Goal: Transaction & Acquisition: Purchase product/service

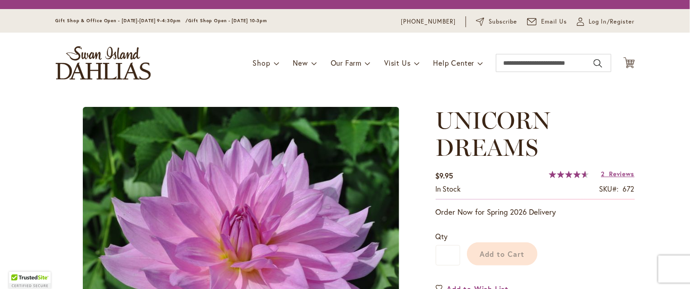
scroll to position [27, 0]
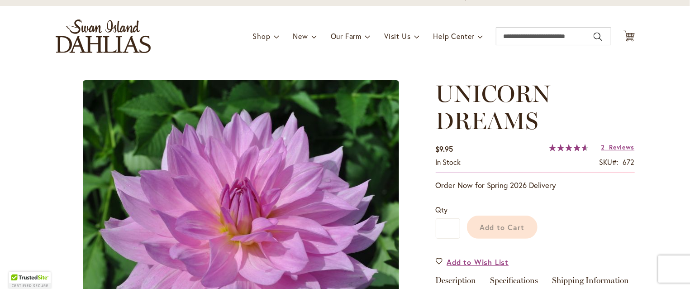
click at [627, 34] on icon at bounding box center [629, 35] width 11 height 11
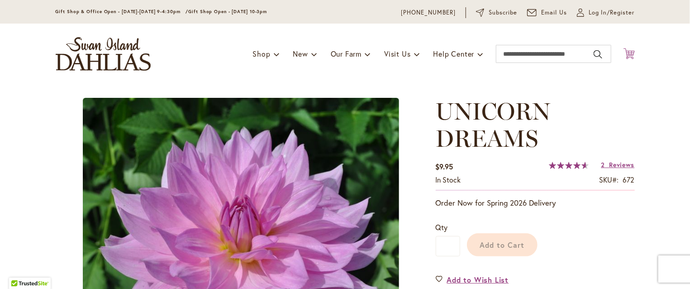
scroll to position [44, 0]
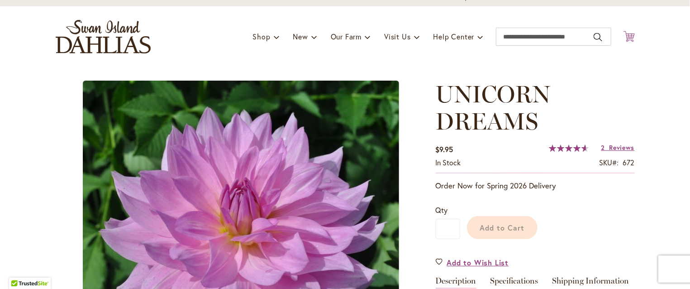
click at [625, 37] on icon "Cart .cls-1 { fill: #231f20; }" at bounding box center [629, 36] width 11 height 11
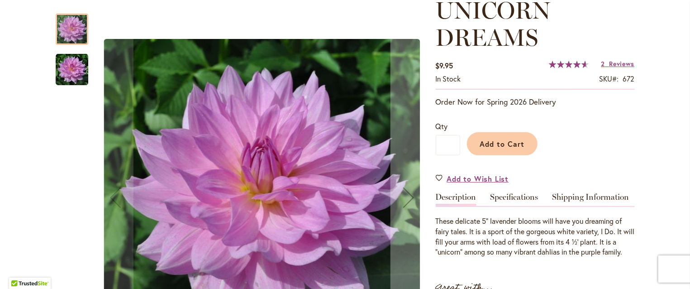
scroll to position [0, 0]
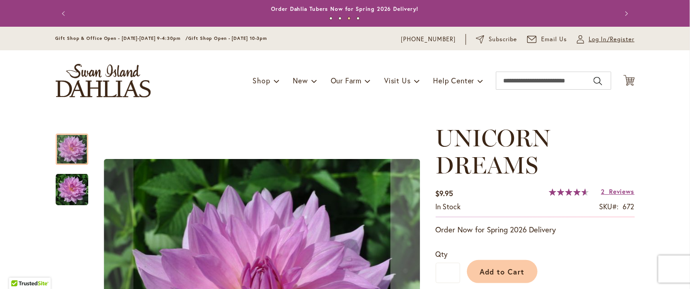
click at [606, 39] on span "Log In/Register" at bounding box center [612, 39] width 46 height 9
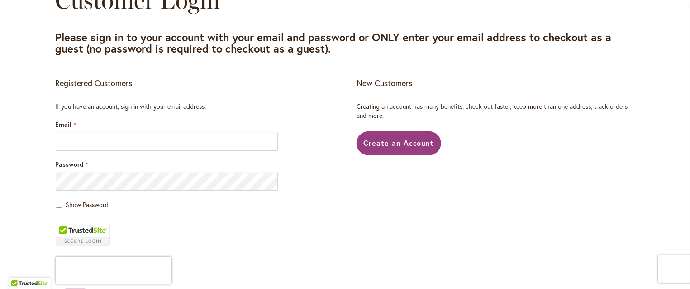
scroll to position [124, 0]
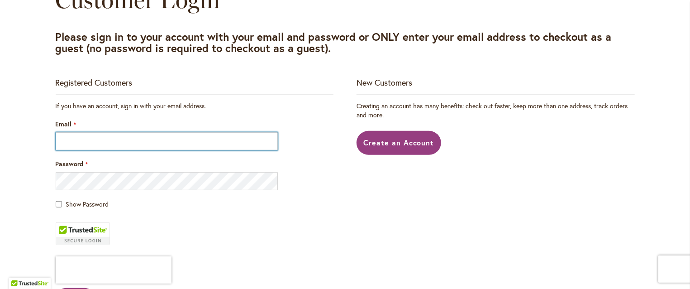
click at [85, 140] on input "Email" at bounding box center [167, 141] width 223 height 18
type input "**********"
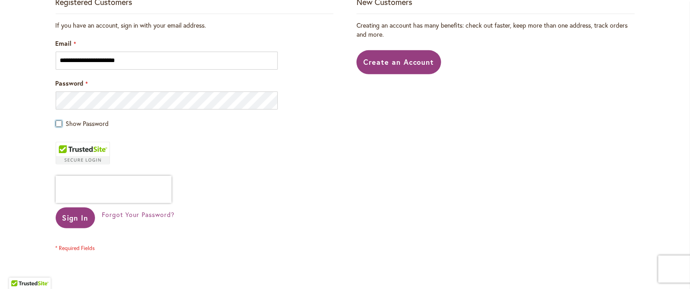
scroll to position [223, 0]
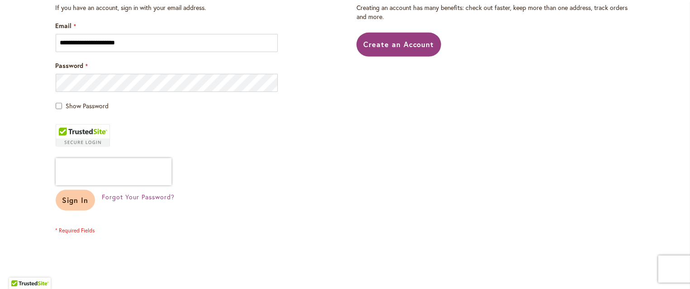
click at [73, 202] on span "Sign In" at bounding box center [75, 200] width 26 height 10
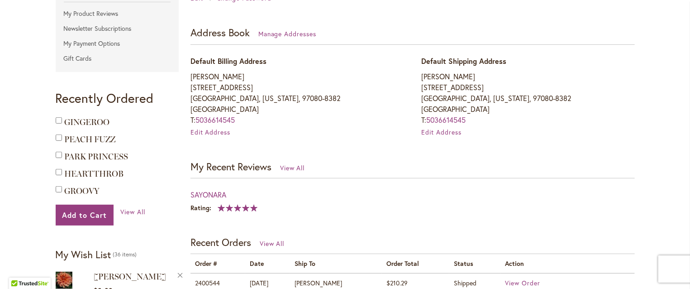
scroll to position [240, 0]
click at [213, 135] on span "Edit Address" at bounding box center [211, 132] width 40 height 9
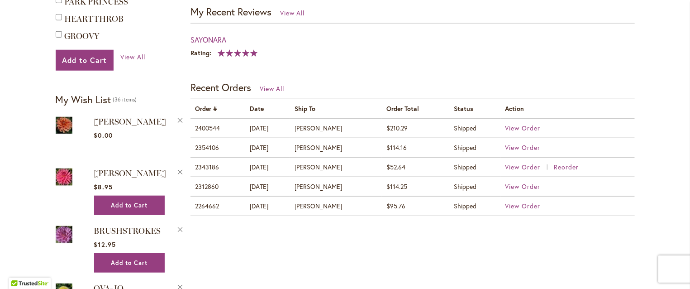
scroll to position [396, 0]
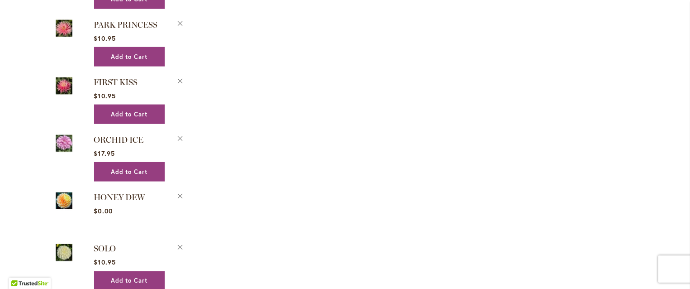
click at [651, 250] on div "Skip to Content Gift Shop & Office Open - Monday-Friday 9-4:30pm / Gift Shop Op…" at bounding box center [345, 285] width 690 height 1950
click at [619, 64] on div "My Account Account Information Contact Information JULIE JOB julieabeckmann@gma…" at bounding box center [345, 187] width 579 height 1567
click at [622, 77] on div "My Account Account Information Contact Information JULIE JOB julieabeckmann@gma…" at bounding box center [345, 187] width 579 height 1567
click at [624, 63] on div "My Account Account Information Contact Information JULIE JOB julieabeckmann@gma…" at bounding box center [345, 187] width 579 height 1567
click at [623, 34] on div "My Account Account Information Contact Information JULIE JOB julieabeckmann@gma…" at bounding box center [345, 187] width 579 height 1567
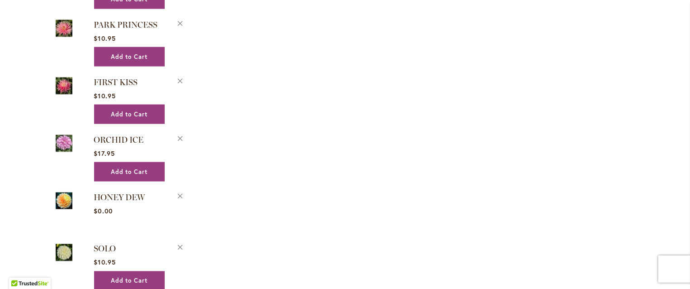
click at [619, 64] on div "My Account Account Information Contact Information JULIE JOB julieabeckmann@gma…" at bounding box center [345, 187] width 579 height 1567
click at [621, 77] on div "My Account Account Information Contact Information JULIE JOB julieabeckmann@gma…" at bounding box center [345, 187] width 579 height 1567
click at [624, 62] on div "My Account Account Information Contact Information JULIE JOB julieabeckmann@gma…" at bounding box center [345, 187] width 579 height 1567
click at [623, 33] on div "My Account Account Information Contact Information JULIE JOB julieabeckmann@gma…" at bounding box center [345, 187] width 579 height 1567
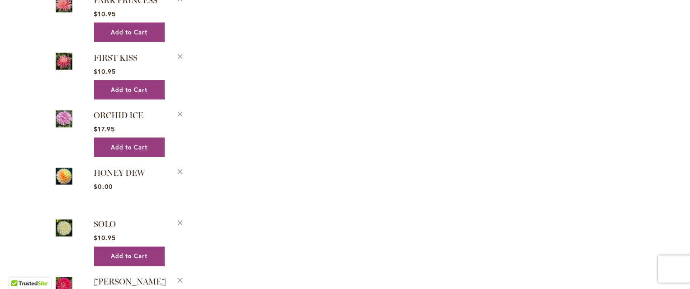
scroll to position [777, 0]
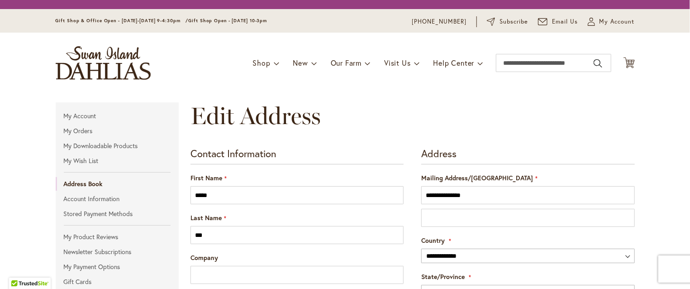
scroll to position [209, 0]
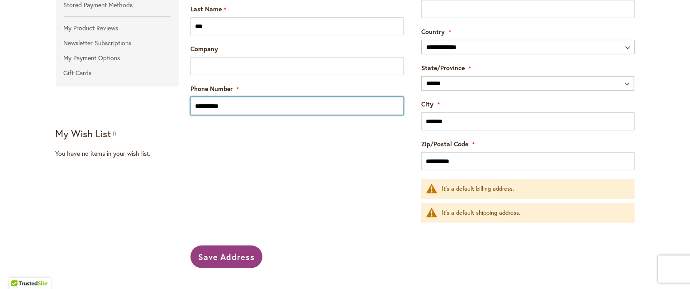
click at [228, 106] on input "**********" at bounding box center [297, 106] width 213 height 18
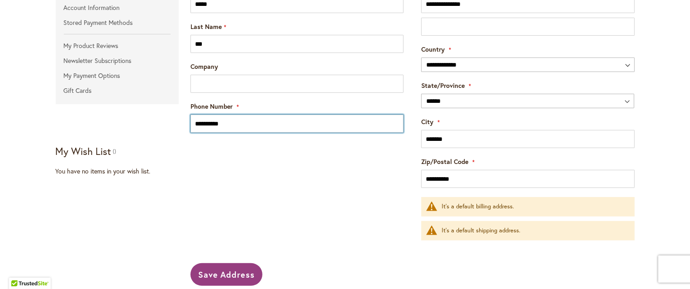
scroll to position [226, 0]
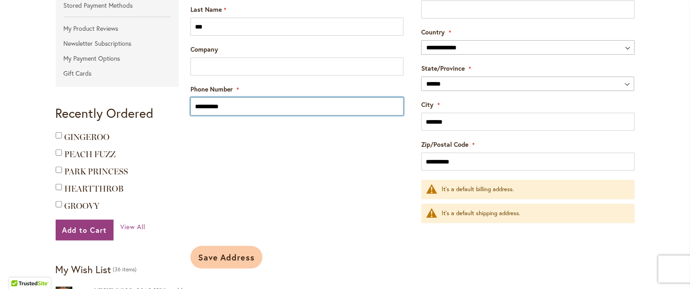
type input "**********"
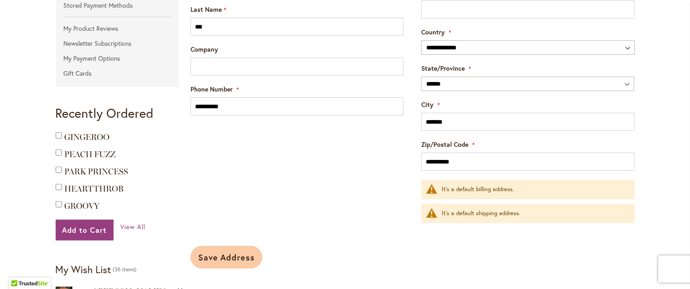
click at [216, 257] on span "Save Address" at bounding box center [226, 257] width 57 height 11
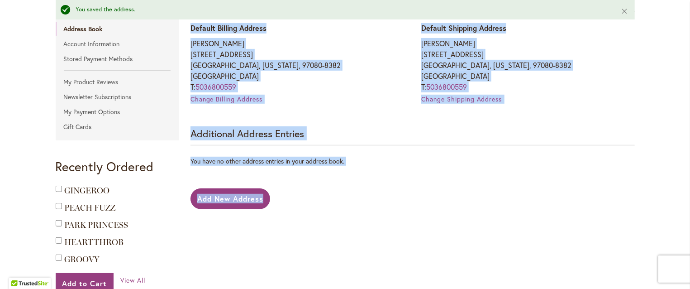
scroll to position [210, 0]
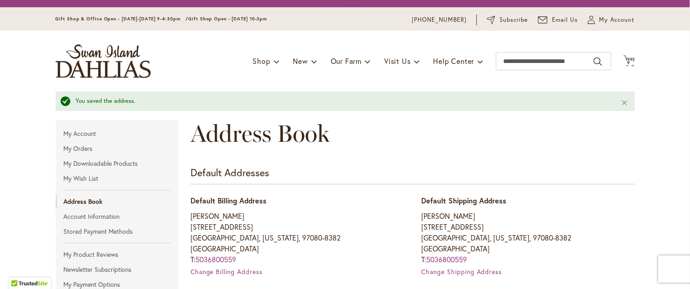
scroll to position [0, 0]
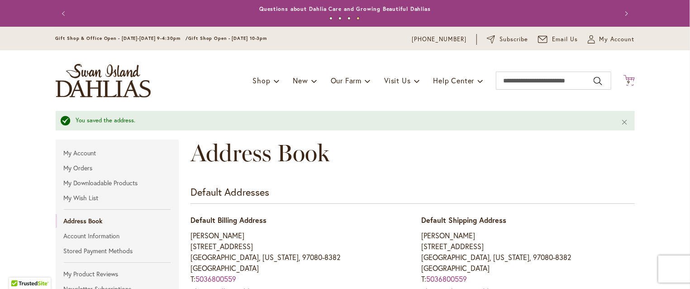
click at [628, 81] on span "9" at bounding box center [629, 82] width 3 height 6
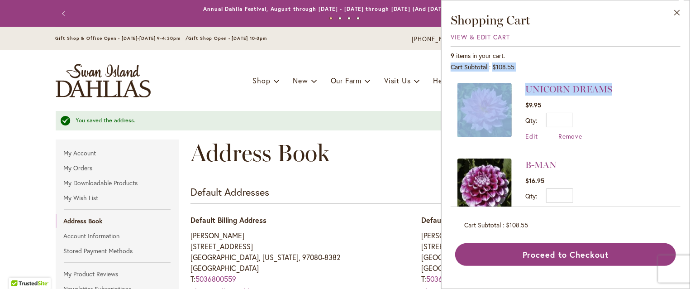
drag, startPoint x: 618, startPoint y: 54, endPoint x: 632, endPoint y: 79, distance: 28.4
click at [632, 79] on div "9 items in your cart. Cart Subtotal $108.55 Recently added item(s) UNICORN DREA…" at bounding box center [566, 155] width 230 height 219
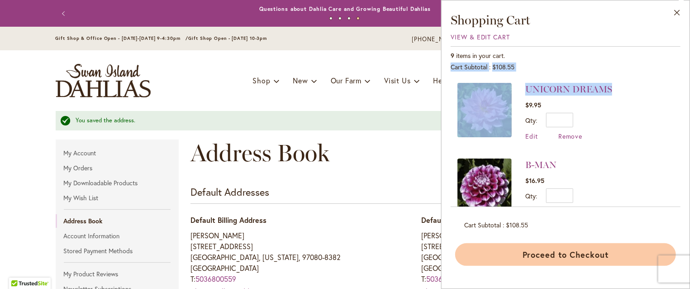
click at [560, 252] on button "Proceed to Checkout" at bounding box center [565, 254] width 221 height 23
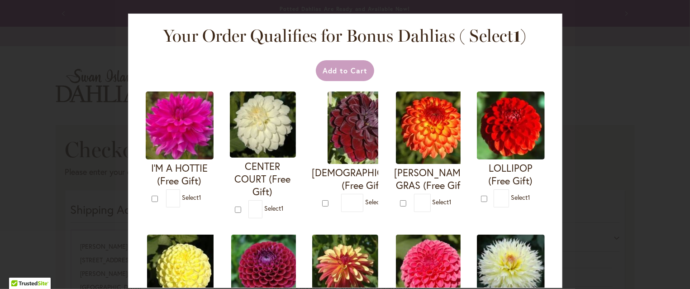
select select "**********"
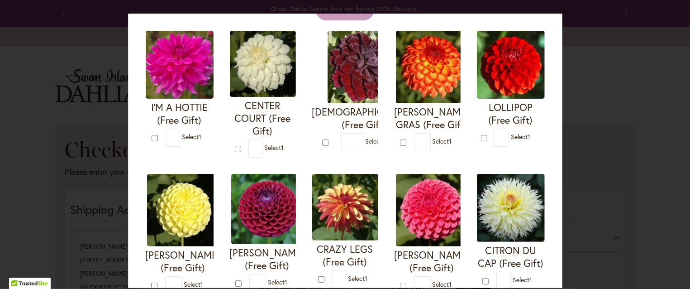
scroll to position [59, 0]
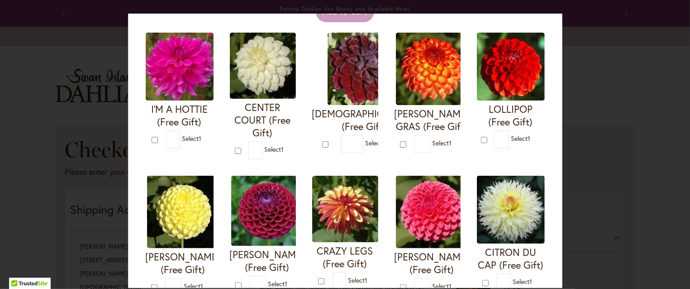
click at [623, 92] on div "Your Order Qualifies for Bonus Dahlias ( Select 1 ) Add to Cart I'M A HOTTIE (F…" at bounding box center [345, 144] width 690 height 289
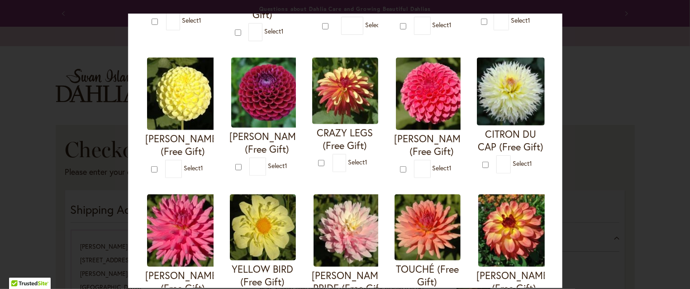
scroll to position [178, 0]
